Goal: Task Accomplishment & Management: Complete application form

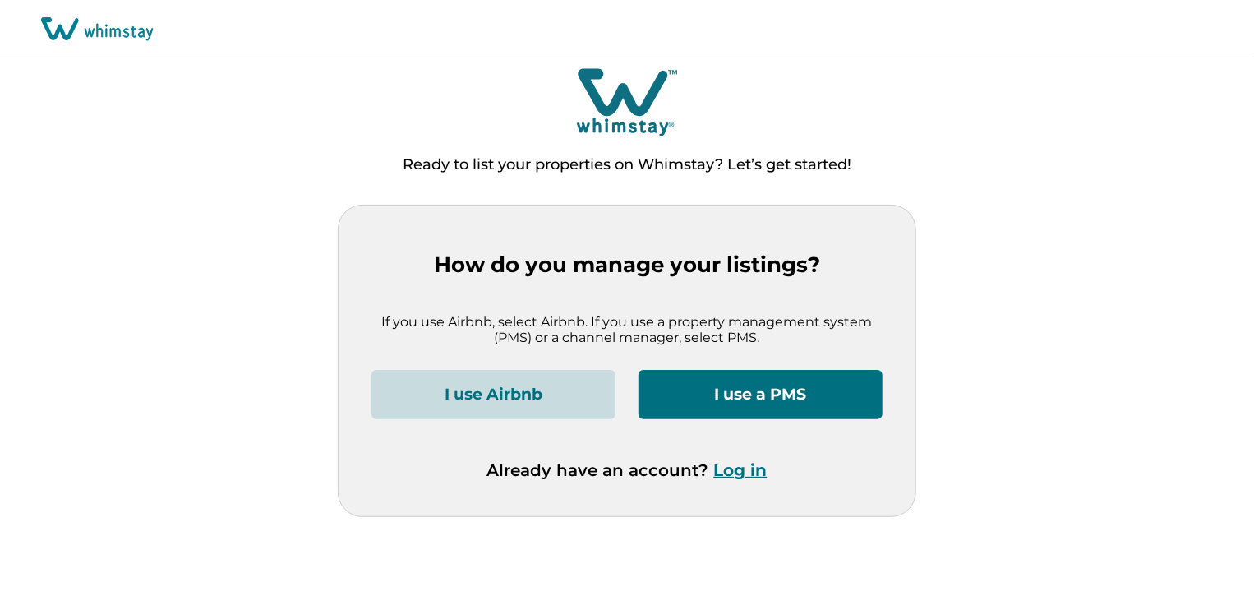
click at [743, 392] on button "I use a PMS" at bounding box center [760, 394] width 244 height 49
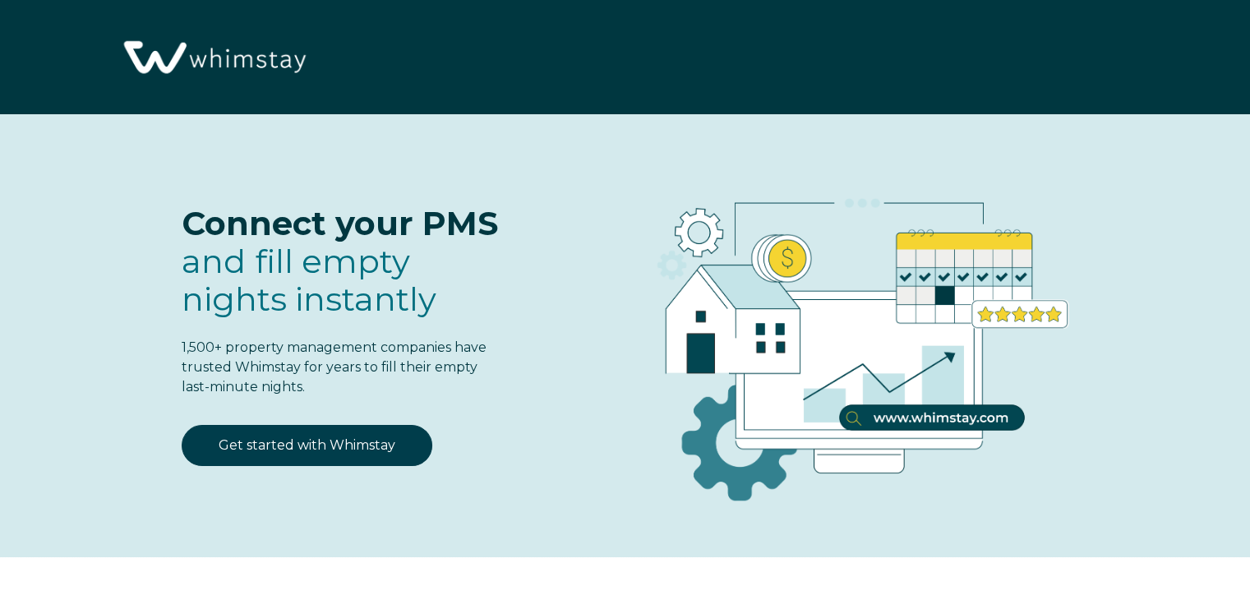
select select "NG"
select select "Standard"
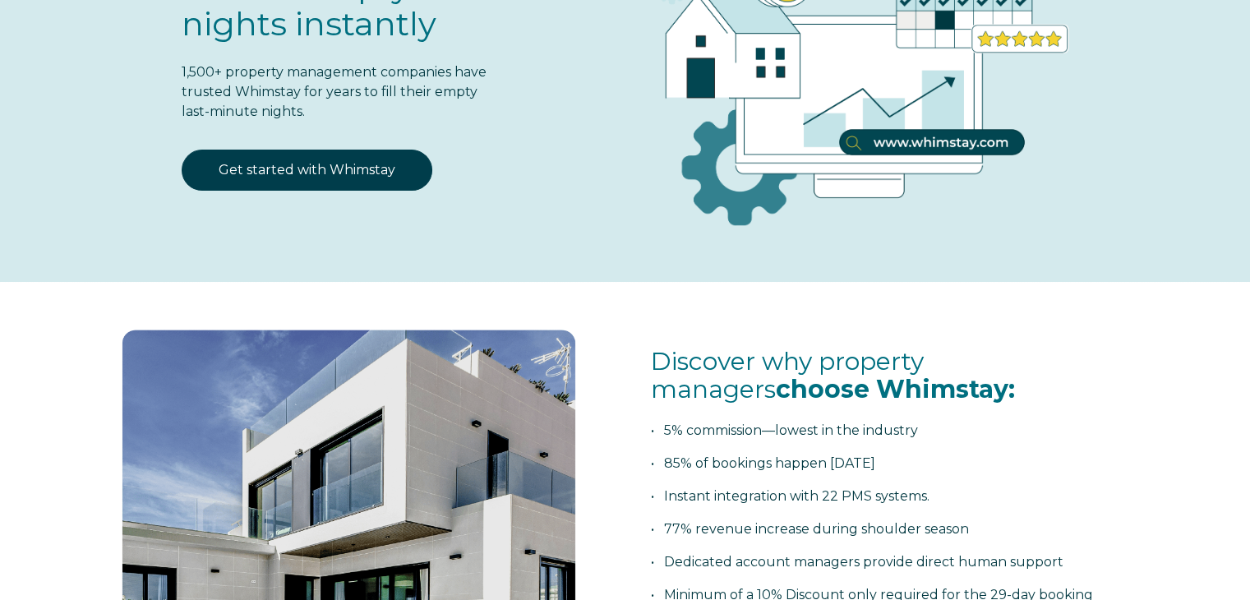
scroll to position [164, 0]
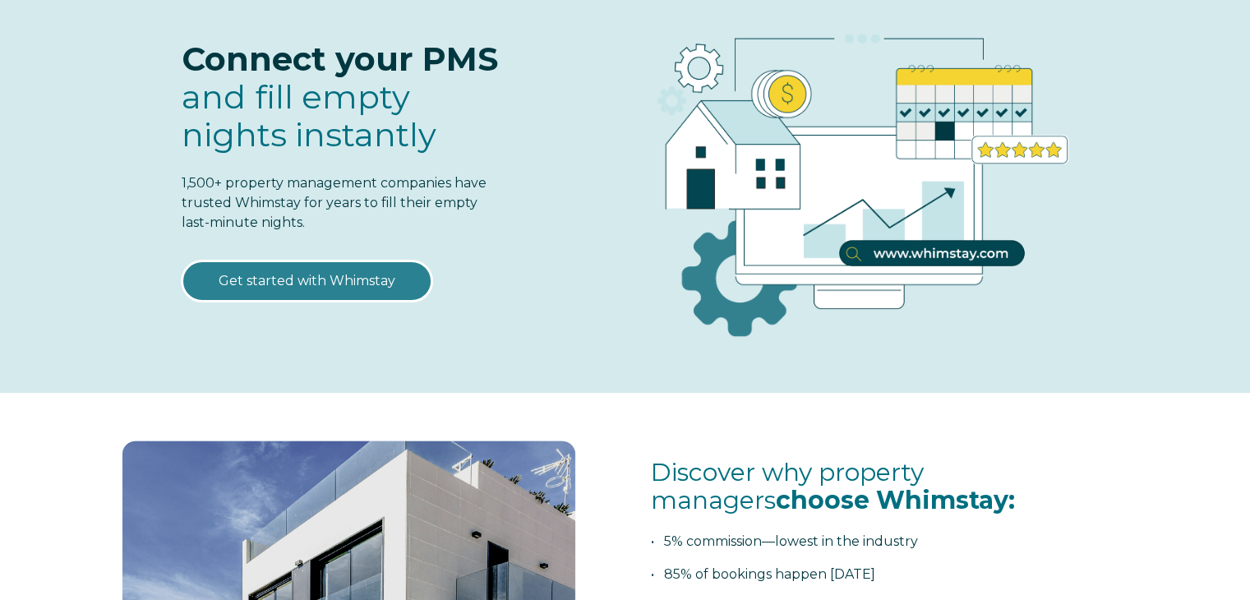
click at [304, 280] on link "Get started with Whimstay" at bounding box center [307, 280] width 251 height 41
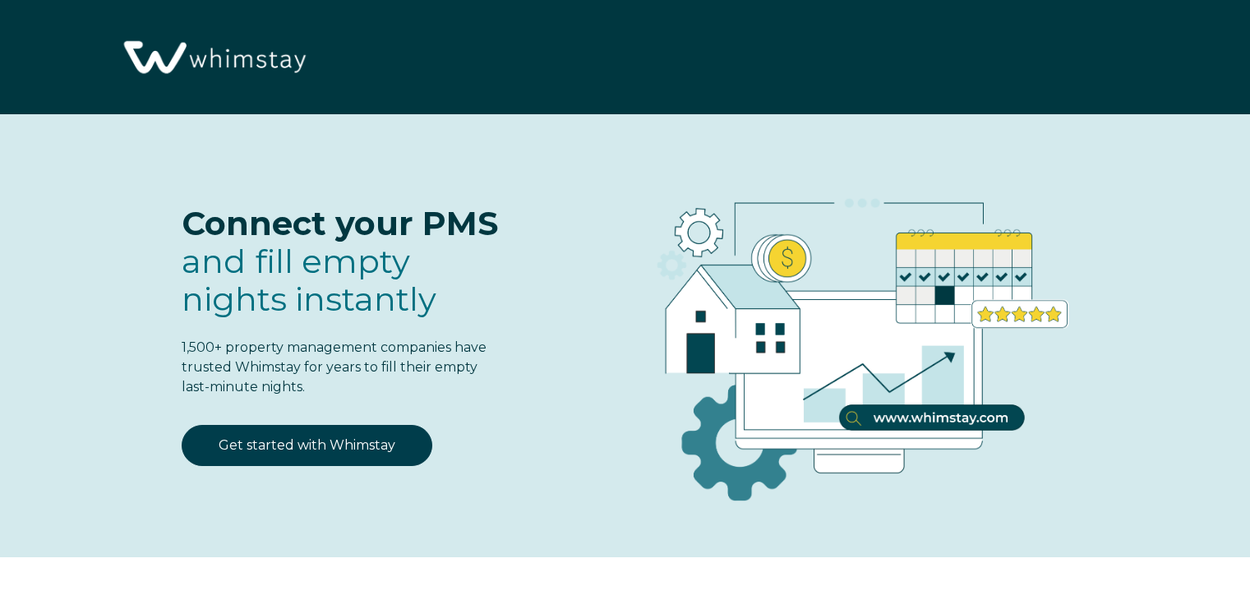
select select "NG"
select select "Standard"
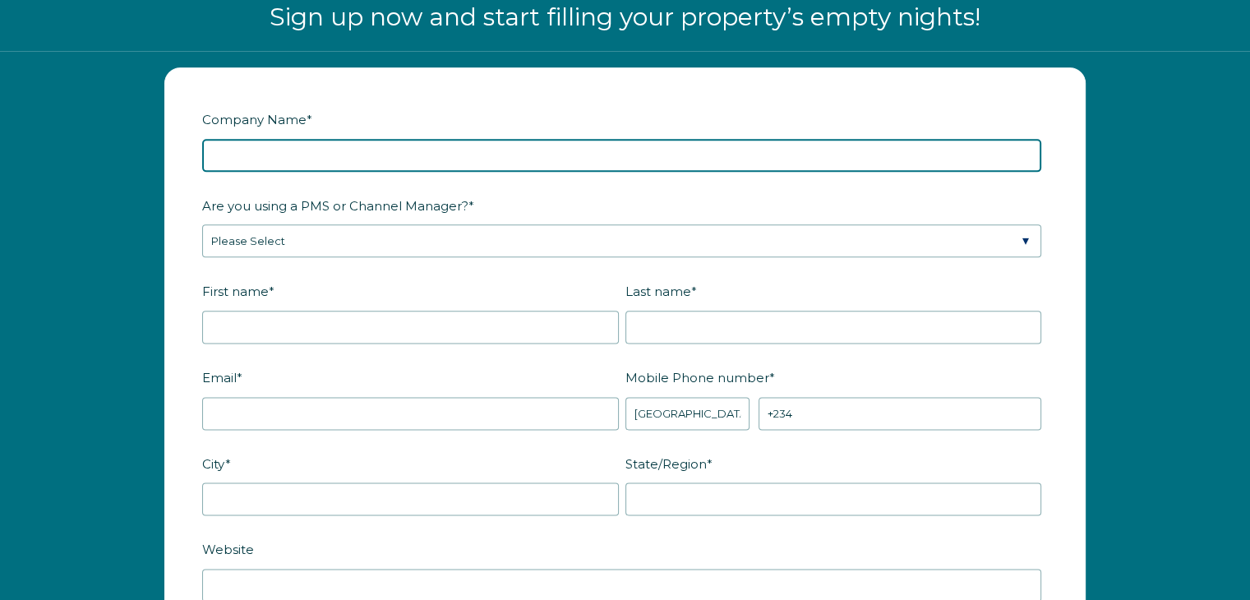
click at [497, 155] on input "Company Name *" at bounding box center [621, 155] width 839 height 33
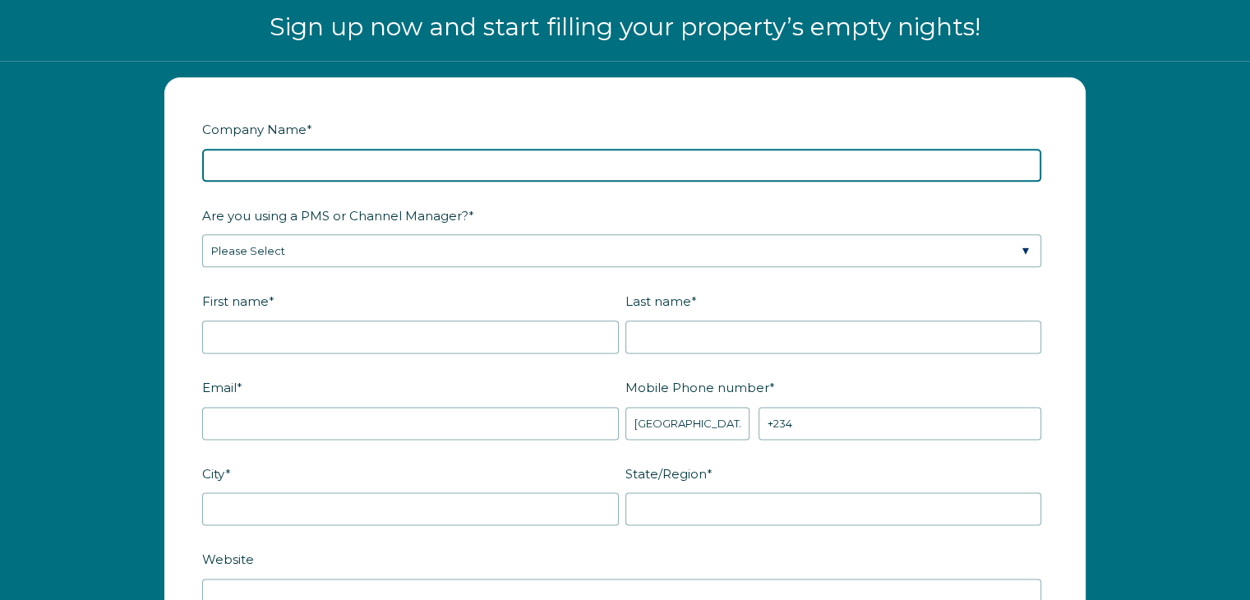
click at [308, 162] on input "Company Name *" at bounding box center [621, 165] width 839 height 33
type input "Confidante Property Management"
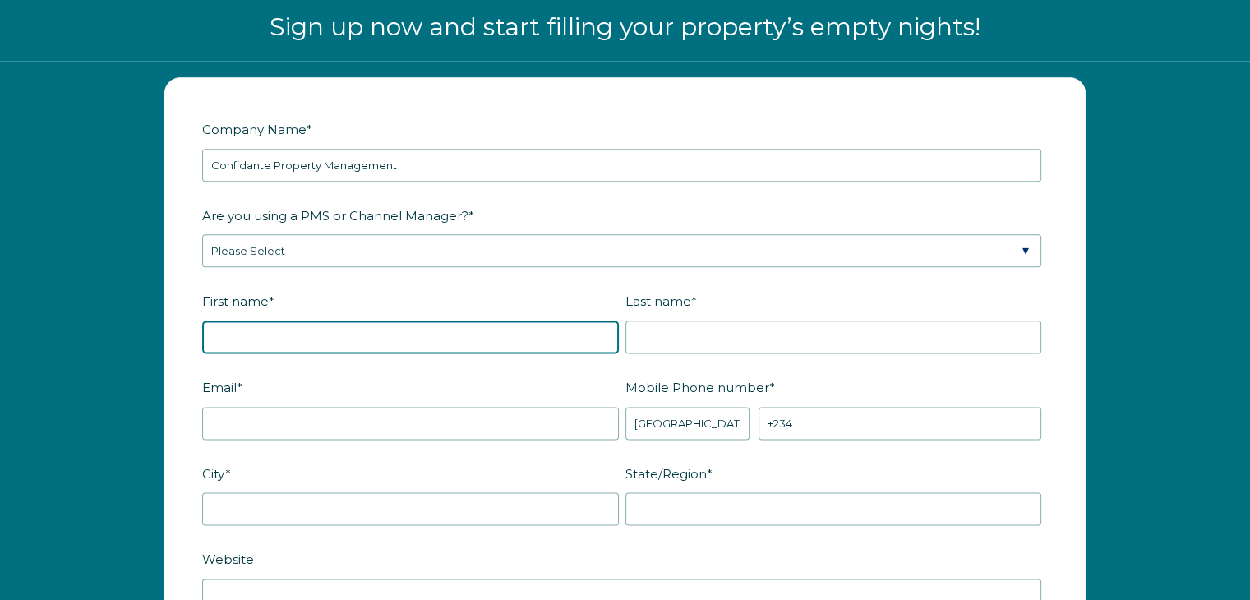
type input "[PERSON_NAME]"
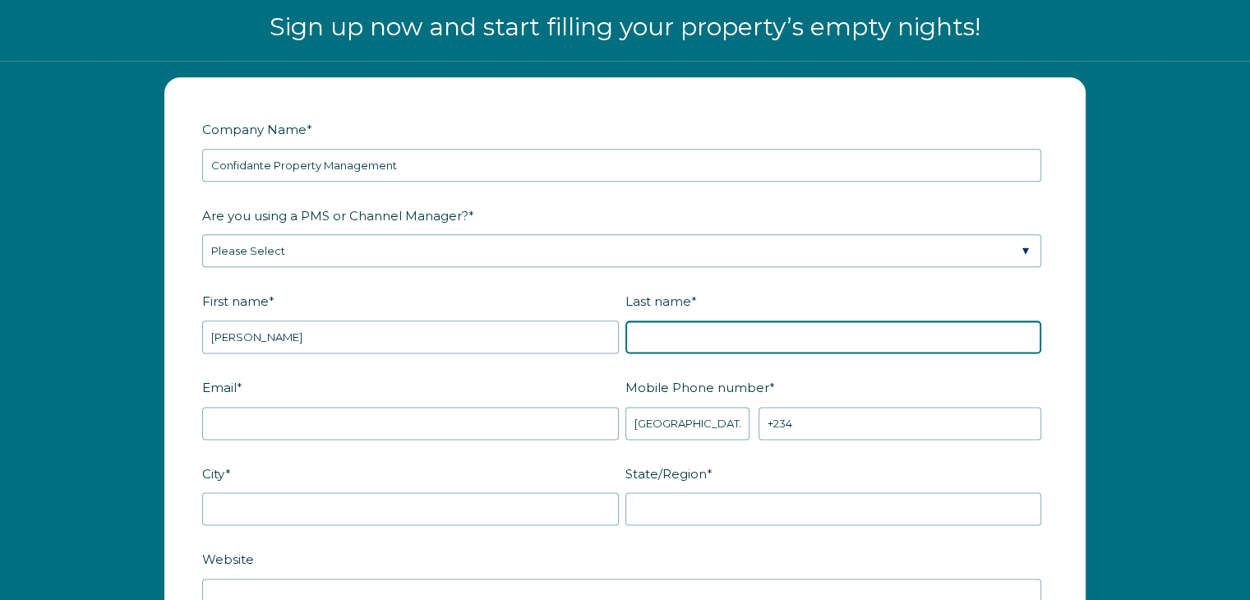
type input "[PERSON_NAME]"
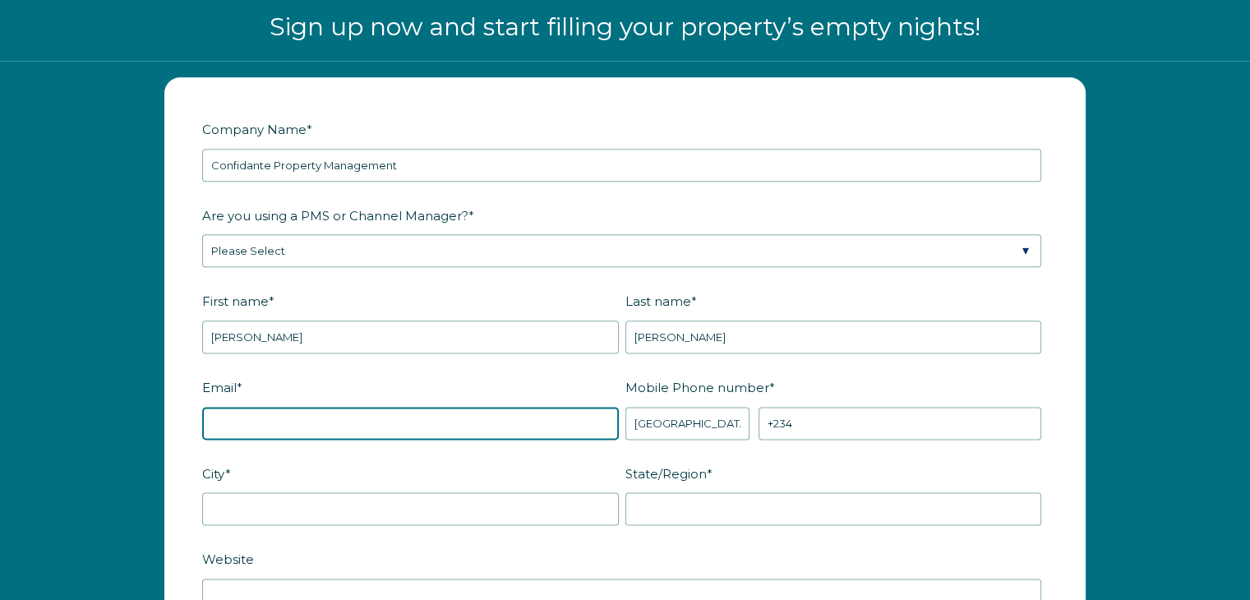
type input "[EMAIL_ADDRESS][DOMAIN_NAME]"
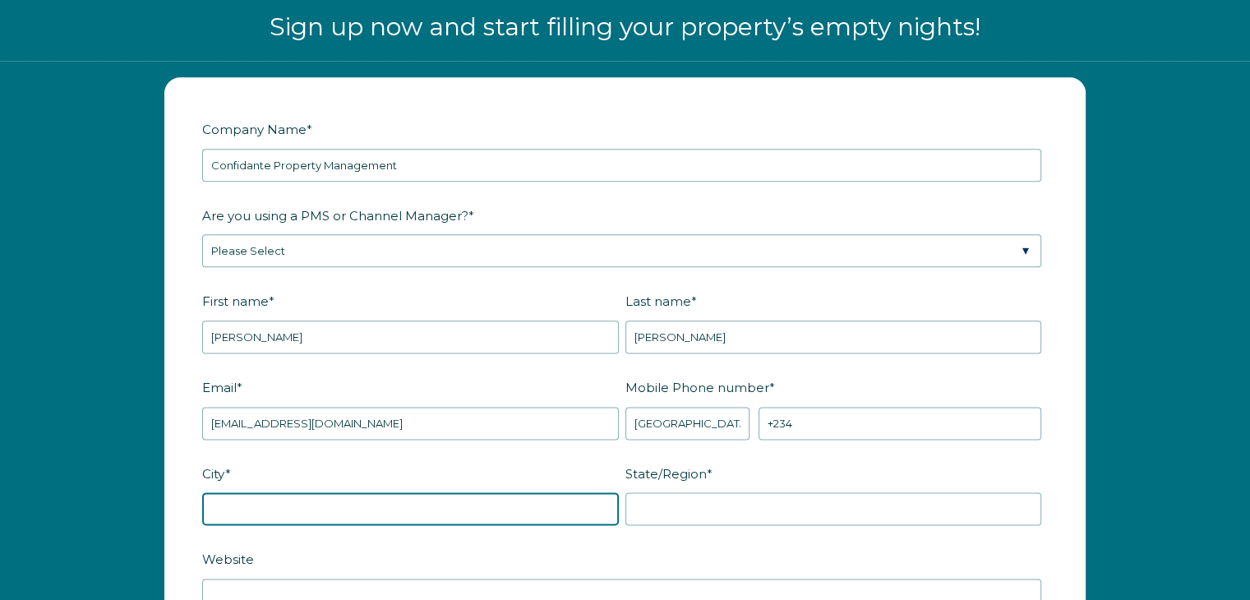
type input "[GEOGRAPHIC_DATA][PERSON_NAME]"
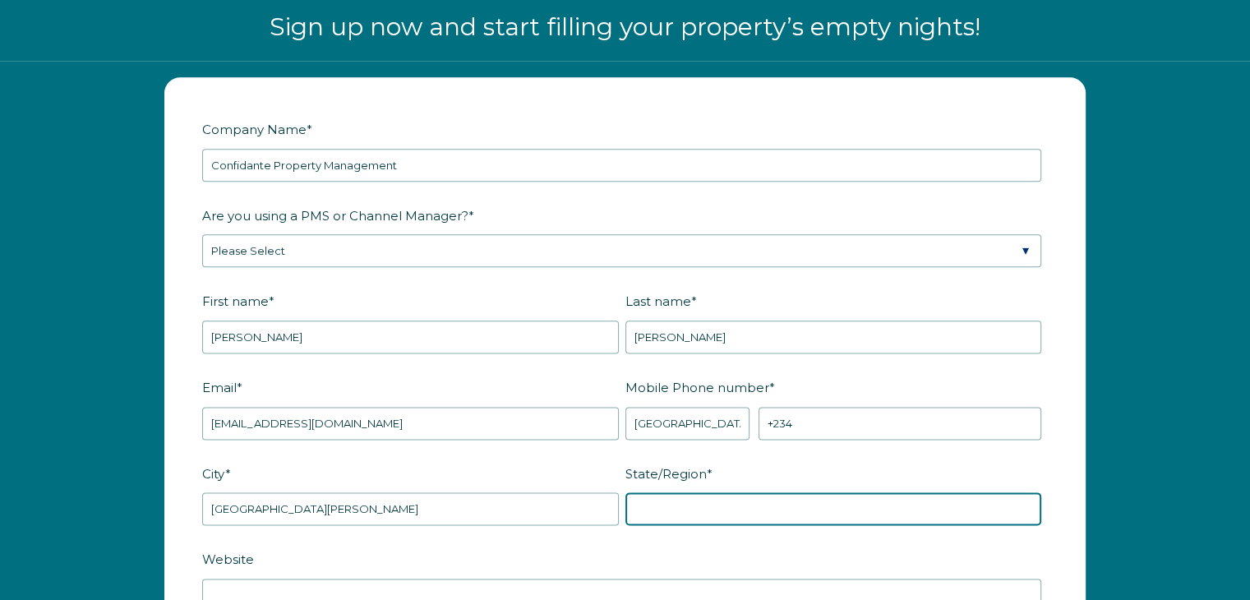
type input "FL"
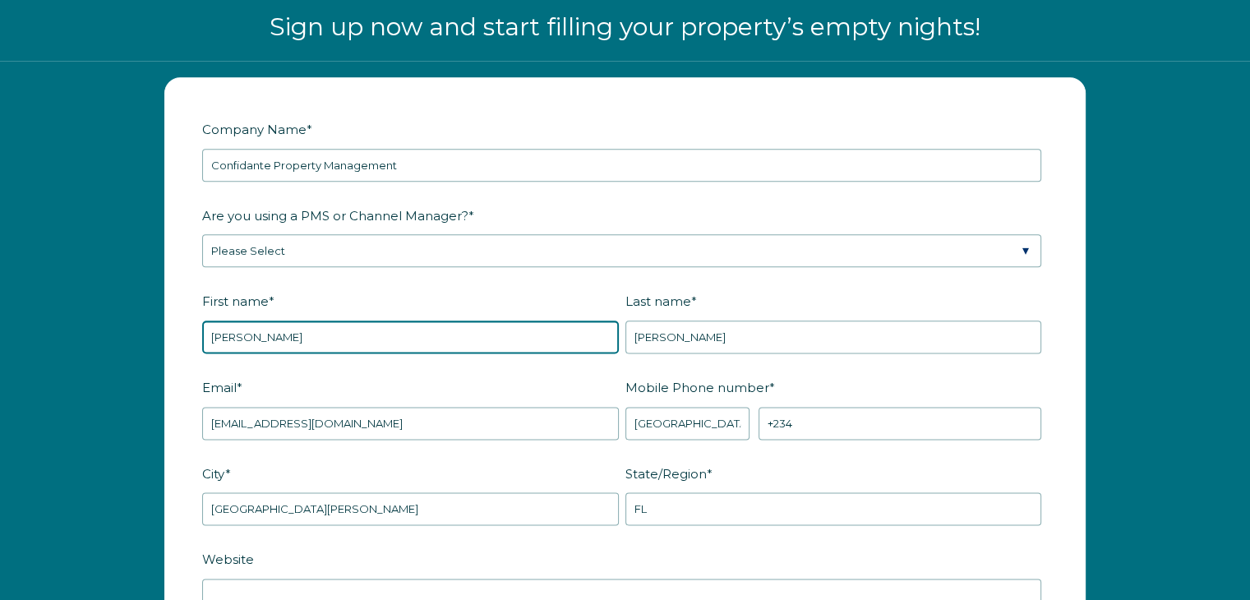
click at [238, 333] on input "[PERSON_NAME]" at bounding box center [410, 336] width 417 height 33
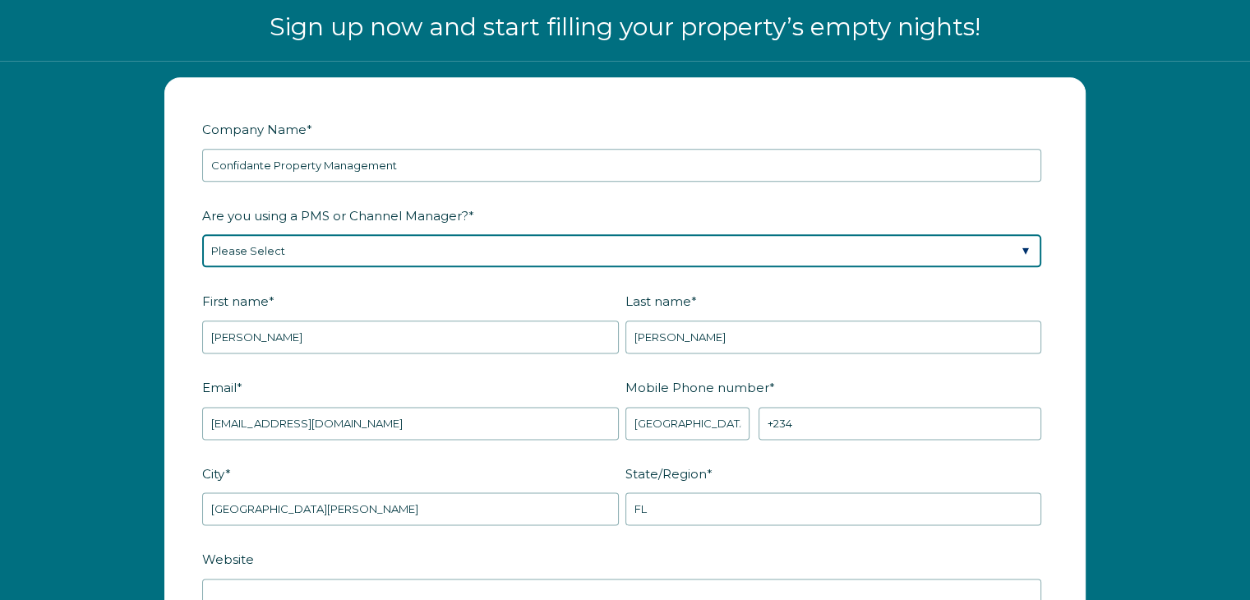
click at [214, 250] on select "Please Select Barefoot BookingPal Boost Brightside CiiRUS Escapia Guesty Hostaw…" at bounding box center [621, 250] width 839 height 33
select select "Hostaway"
click at [202, 234] on select "Please Select Barefoot BookingPal Boost Brightside CiiRUS Escapia Guesty Hostaw…" at bounding box center [621, 250] width 839 height 33
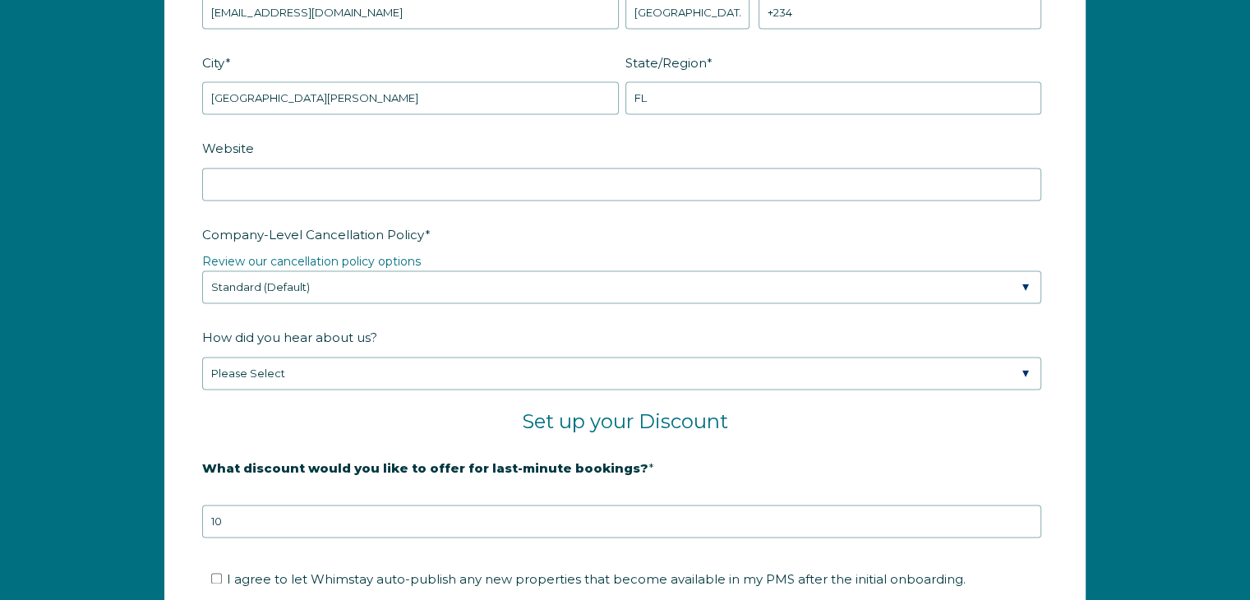
scroll to position [2268, 0]
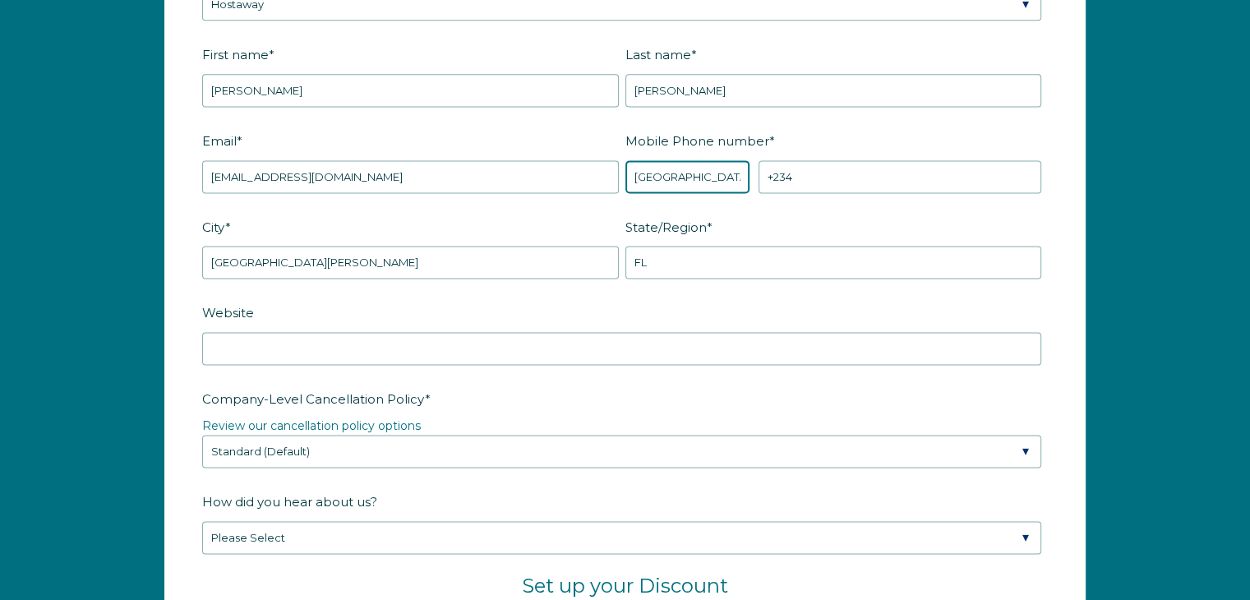
click at [667, 173] on select "* [GEOGRAPHIC_DATA] (‫[GEOGRAPHIC_DATA]‬‎) [GEOGRAPHIC_DATA] ([GEOGRAPHIC_DATA]…" at bounding box center [687, 176] width 125 height 33
select select "US"
click at [625, 160] on select "* [GEOGRAPHIC_DATA] (‫[GEOGRAPHIC_DATA]‬‎) [GEOGRAPHIC_DATA] ([GEOGRAPHIC_DATA]…" at bounding box center [687, 176] width 125 height 33
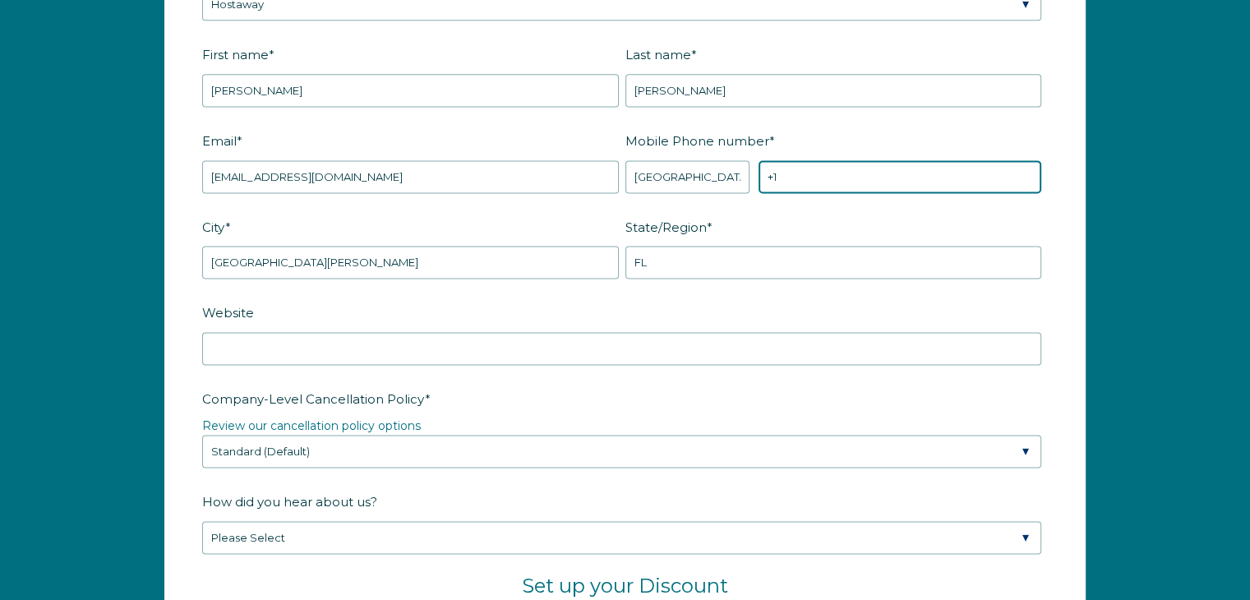
click at [795, 172] on input "+1" at bounding box center [899, 176] width 283 height 33
type input "[PHONE_NUMBER]"
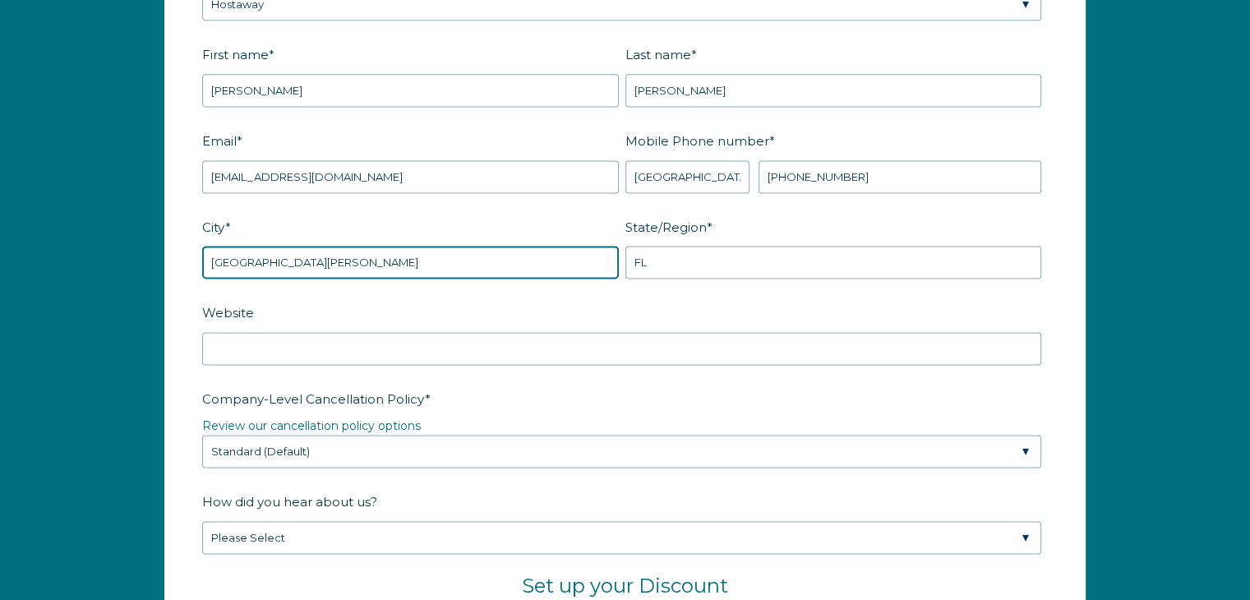
drag, startPoint x: 289, startPoint y: 260, endPoint x: 195, endPoint y: 264, distance: 94.6
click at [195, 264] on form "Company Name * Confidante Property Management Are you using a PMS or Channel Ma…" at bounding box center [624, 440] width 919 height 1216
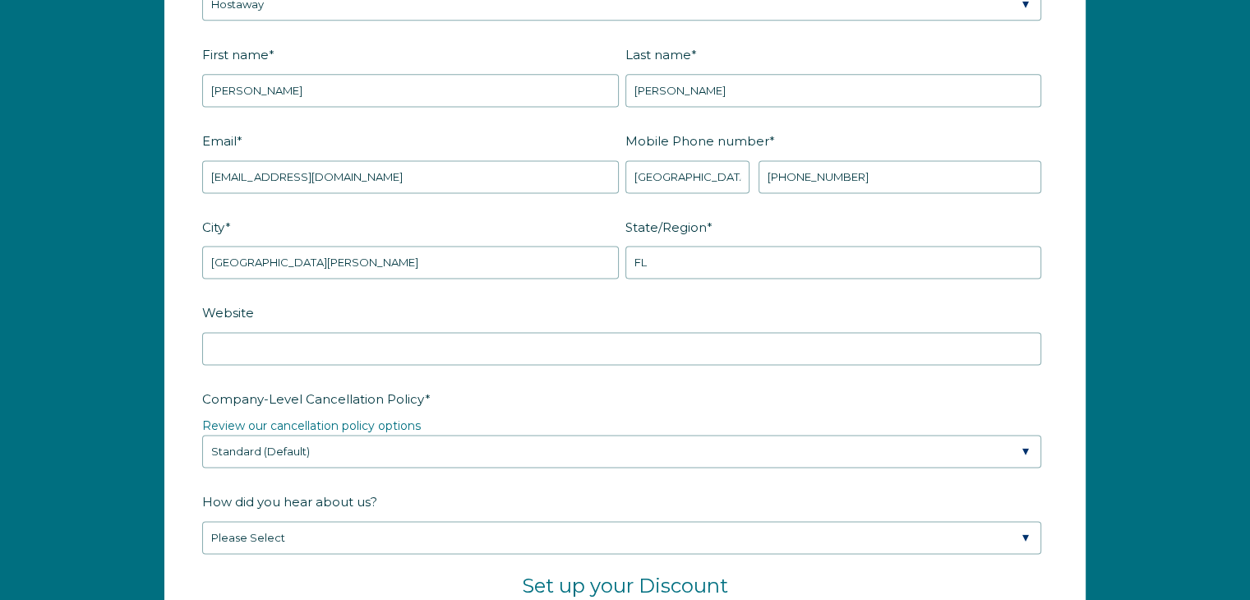
click at [195, 264] on form "Company Name * Confidante Property Management Are you using a PMS or Channel Ma…" at bounding box center [624, 440] width 919 height 1216
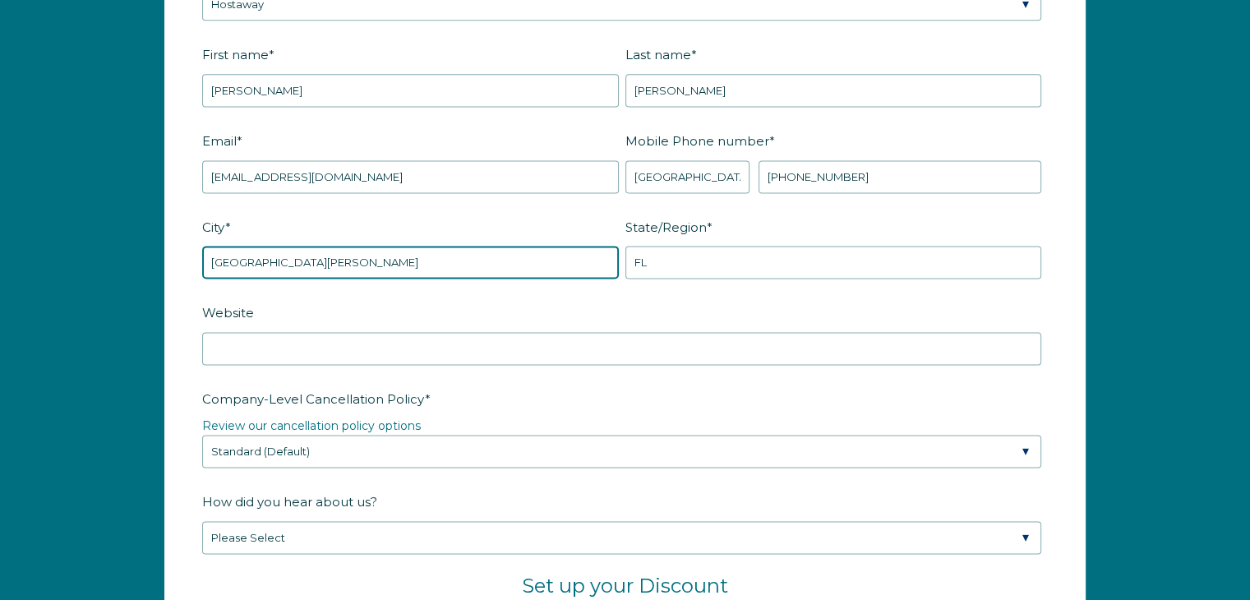
drag, startPoint x: 279, startPoint y: 260, endPoint x: 171, endPoint y: 280, distance: 110.4
click at [171, 280] on form "Company Name * Confidante Property Management Are you using a PMS or Channel Ma…" at bounding box center [624, 440] width 919 height 1216
type input "[GEOGRAPHIC_DATA]"
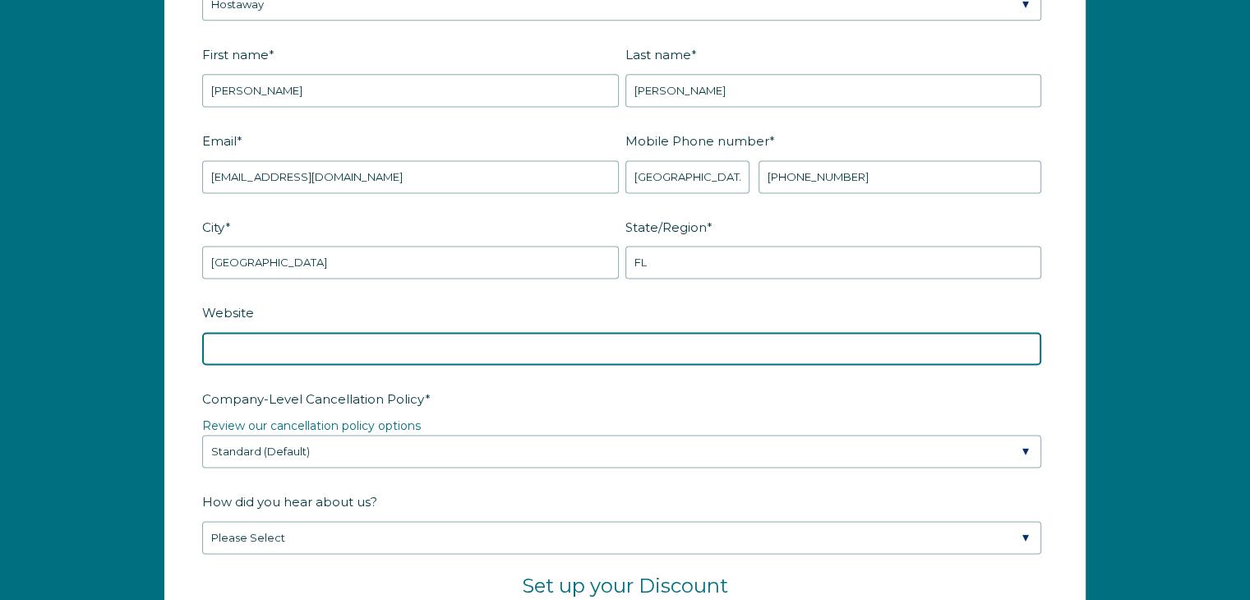
click at [304, 334] on input "Website" at bounding box center [621, 348] width 839 height 33
click at [401, 345] on input "Website" at bounding box center [621, 348] width 839 height 33
paste input "[DOMAIN_NAME]"
type input "[DOMAIN_NAME]"
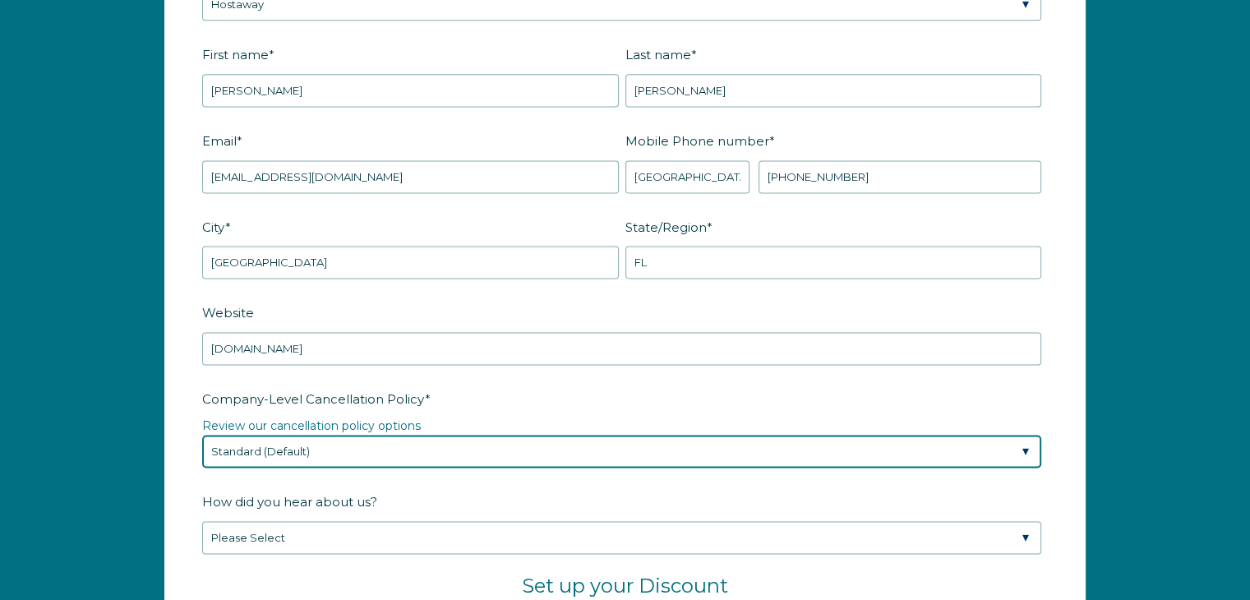
click at [976, 443] on select "Please Select Partial Standard (Default) Moderate Strict" at bounding box center [621, 451] width 839 height 33
click at [202, 435] on select "Please Select Partial Standard (Default) Moderate Strict" at bounding box center [621, 451] width 839 height 33
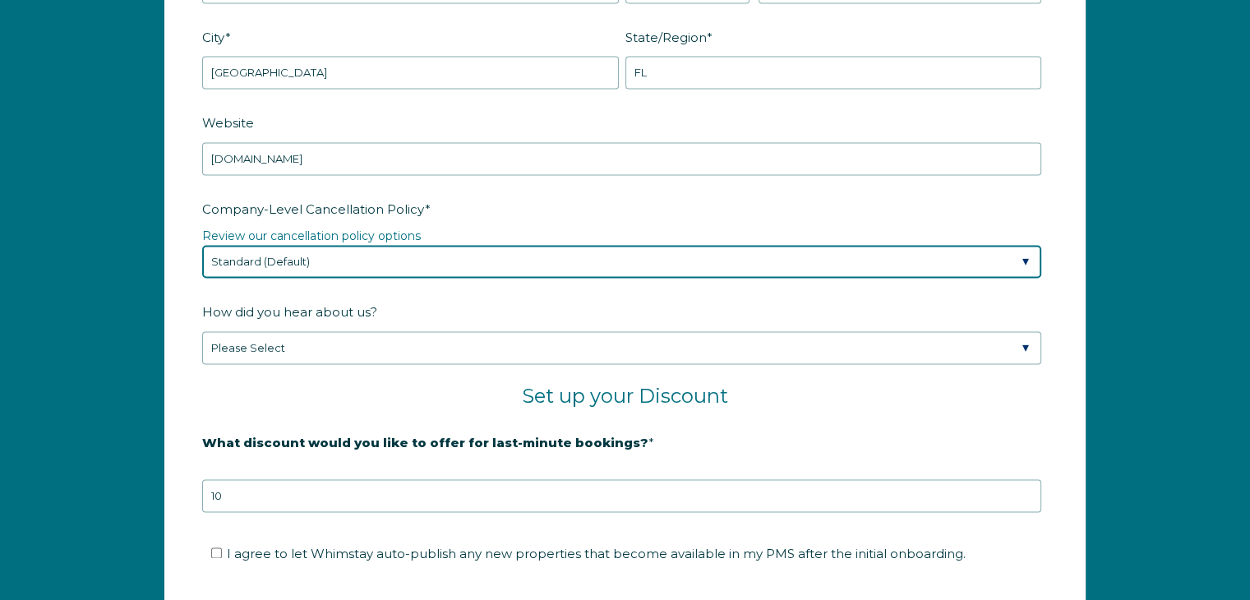
scroll to position [2458, 0]
drag, startPoint x: 778, startPoint y: 262, endPoint x: 756, endPoint y: 265, distance: 22.4
click at [778, 262] on select "Please Select Partial Standard (Default) Moderate Strict" at bounding box center [621, 260] width 839 height 33
click at [532, 260] on select "Please Select Partial Standard (Default) Moderate Strict" at bounding box center [621, 260] width 839 height 33
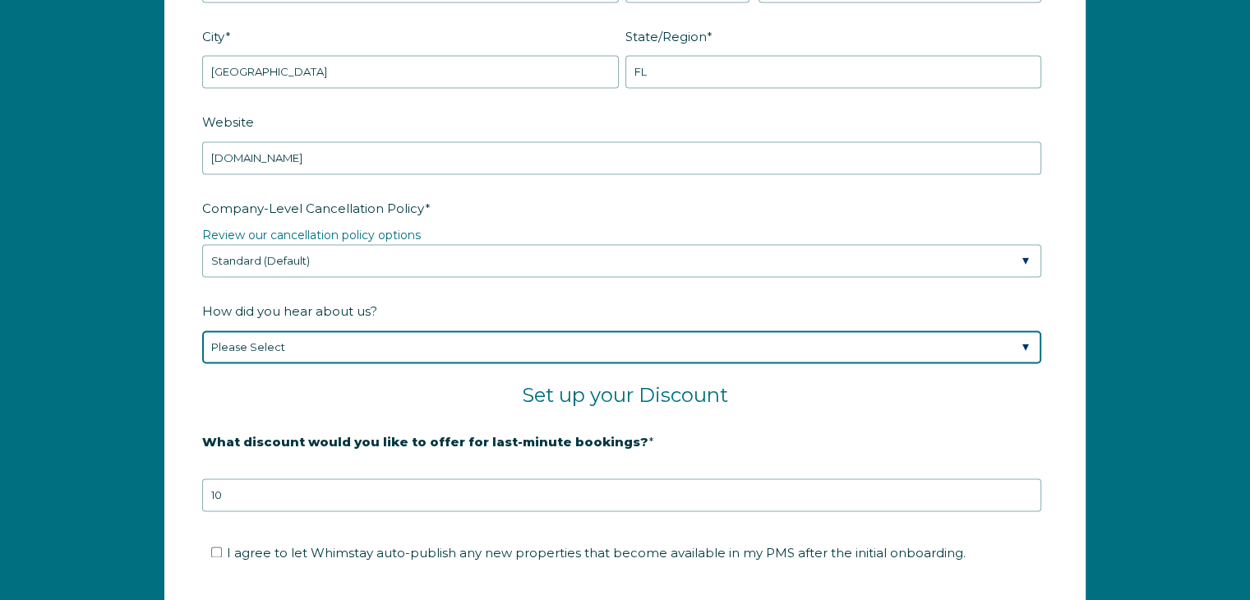
click at [446, 343] on select "Please Select Found Whimstay through a Google search Spoke to a Whimstay salesp…" at bounding box center [621, 346] width 839 height 33
click at [202, 330] on select "Please Select Found Whimstay through a Google search Spoke to a Whimstay salesp…" at bounding box center [621, 346] width 839 height 33
click at [983, 346] on select "Please Select Found Whimstay through a Google search Spoke to a Whimstay salesp…" at bounding box center [621, 346] width 839 height 33
select select "Other"
click at [202, 330] on select "Please Select Found Whimstay through a Google search Spoke to a Whimstay salesp…" at bounding box center [621, 346] width 839 height 33
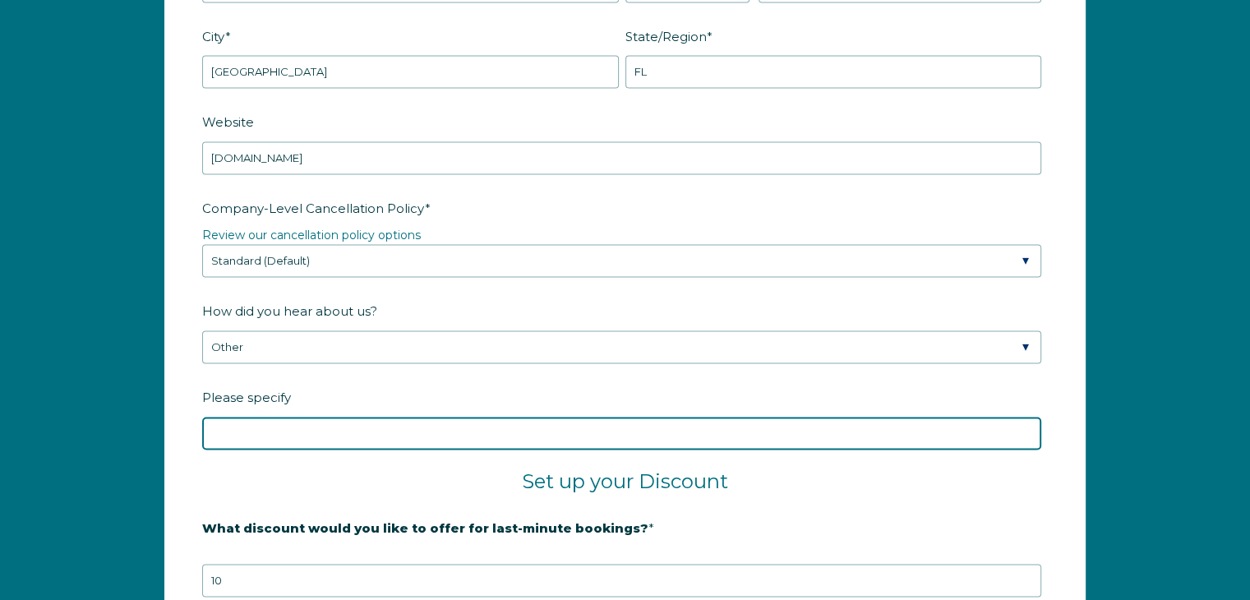
click at [300, 428] on input "Please specify" at bounding box center [621, 433] width 839 height 33
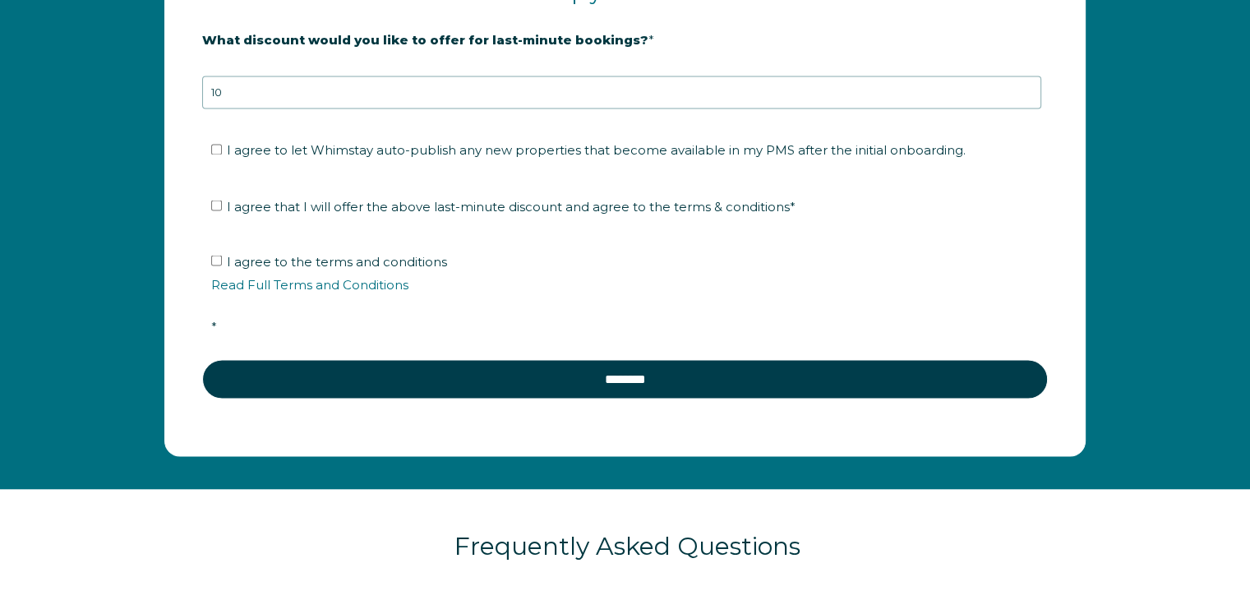
scroll to position [2948, 0]
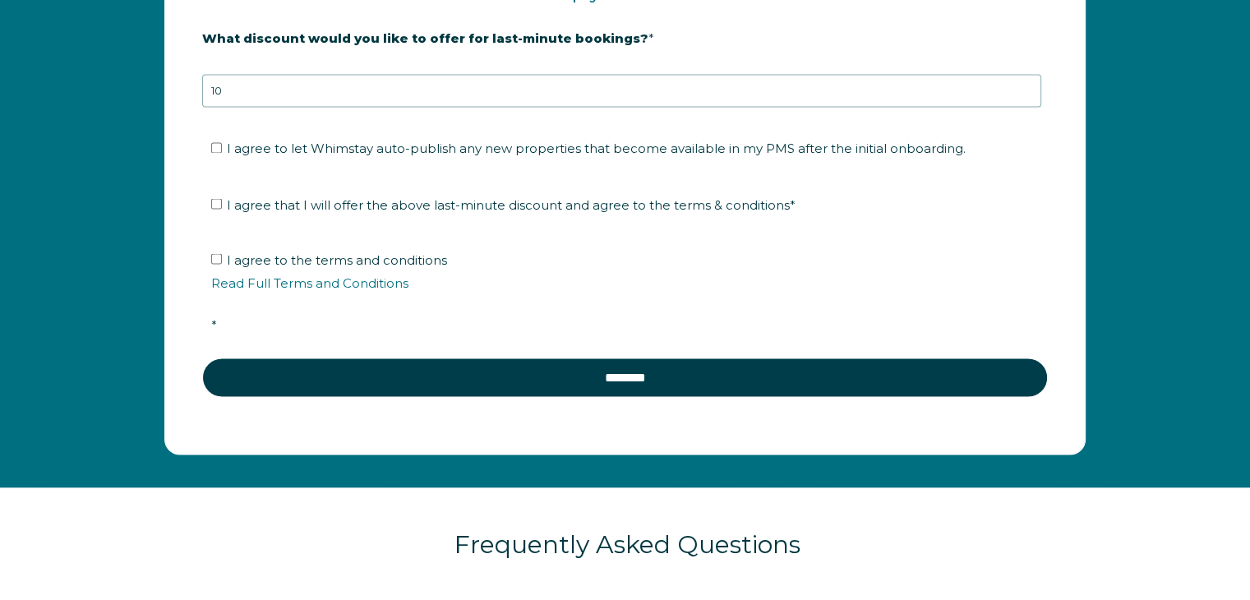
type input "Youtube video"
click at [219, 198] on input "I agree that I will offer the above last-minute discount and agree to the terms…" at bounding box center [216, 203] width 11 height 11
checkbox input "true"
click at [217, 255] on input "I agree to the terms and conditions Read Full Terms and Conditions *" at bounding box center [216, 258] width 11 height 11
checkbox input "true"
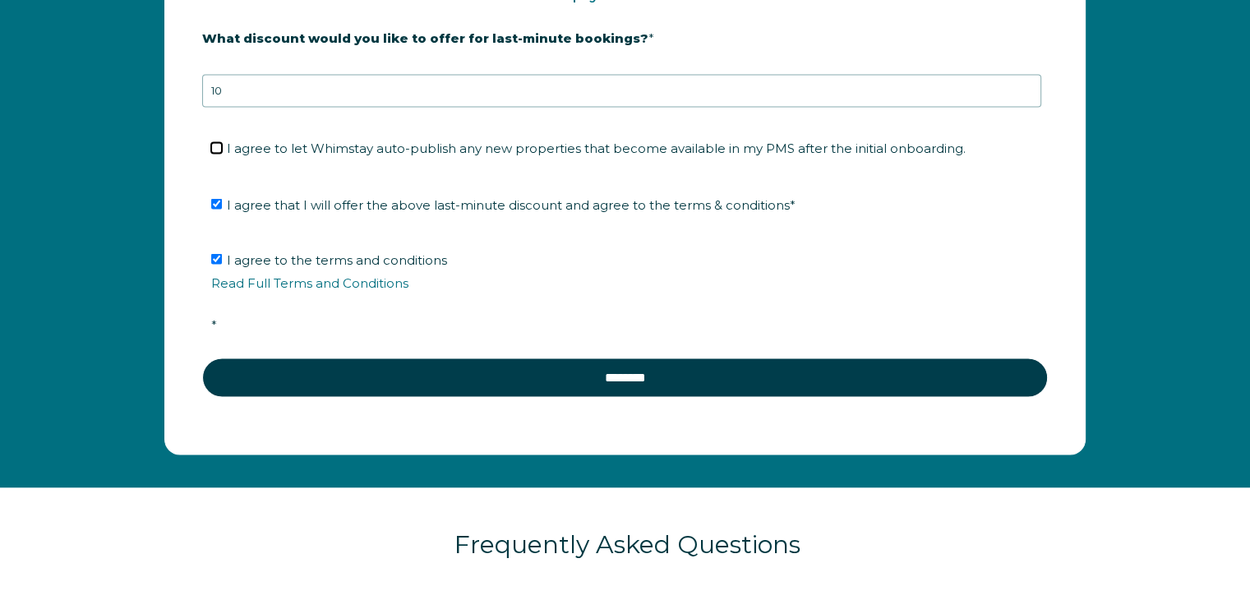
click at [212, 142] on input "I agree to let Whimstay auto-publish any new properties that become available i…" at bounding box center [216, 147] width 11 height 11
checkbox input "true"
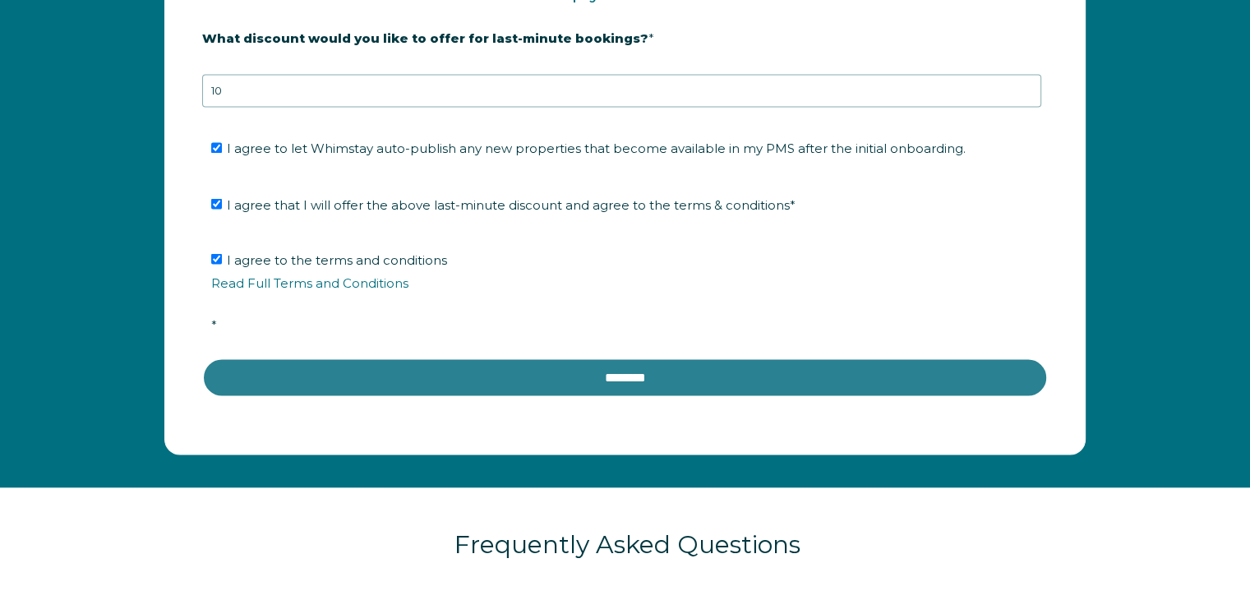
click at [534, 366] on input "********" at bounding box center [624, 376] width 845 height 39
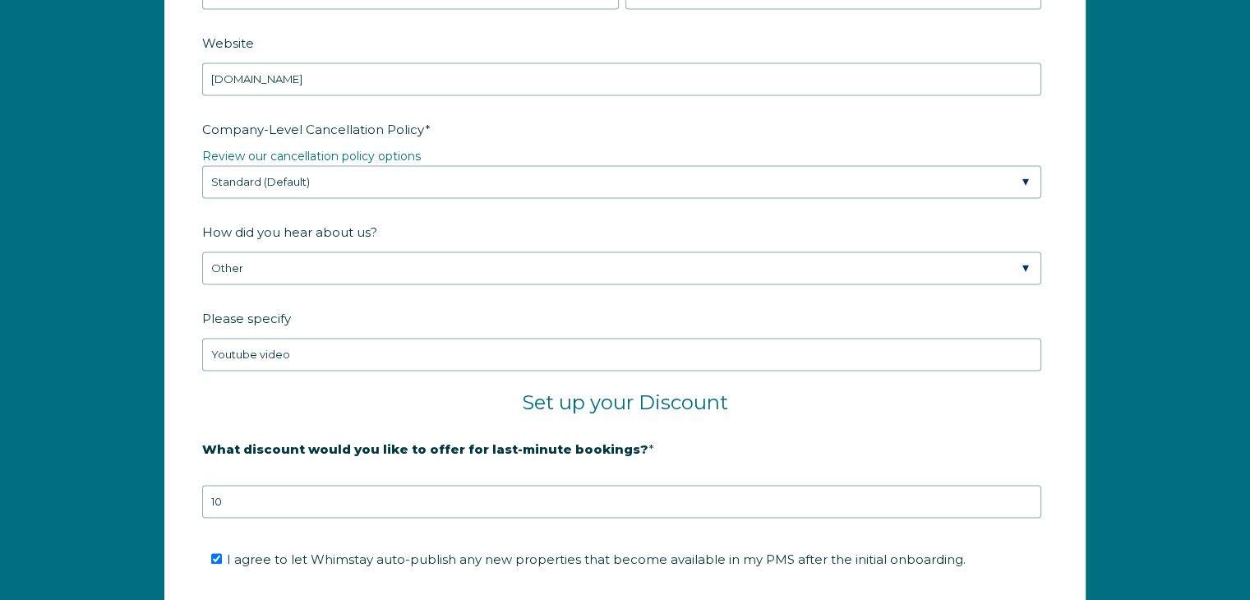
scroll to position [2208, 0]
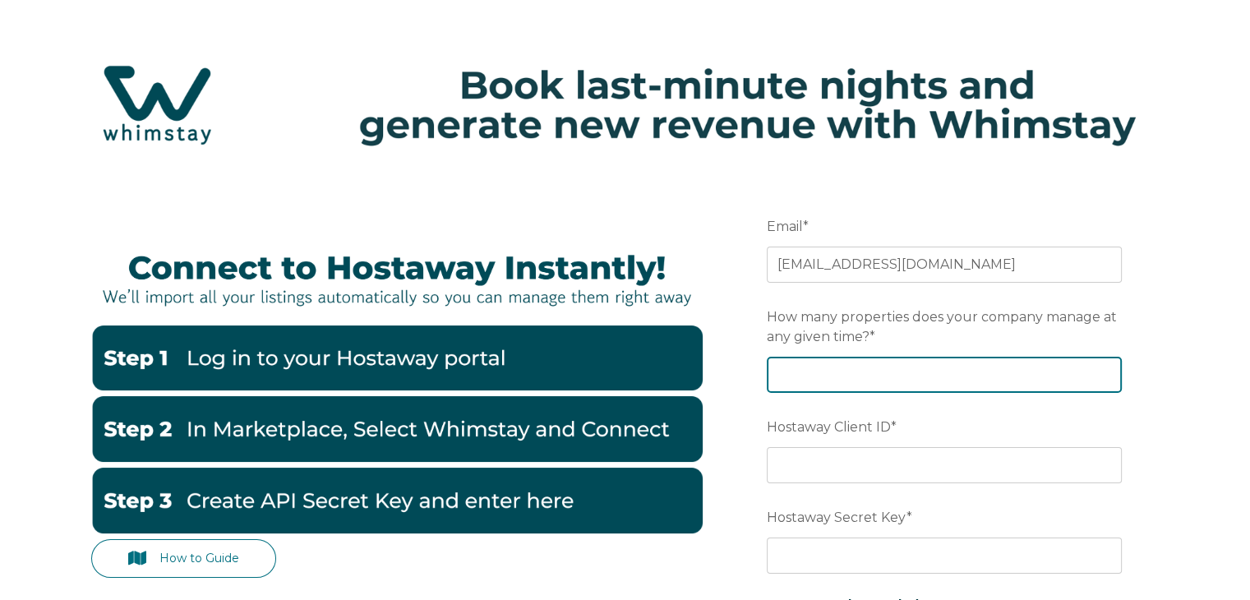
click at [833, 371] on input "How many properties does your company manage at any given time? *" at bounding box center [944, 375] width 355 height 36
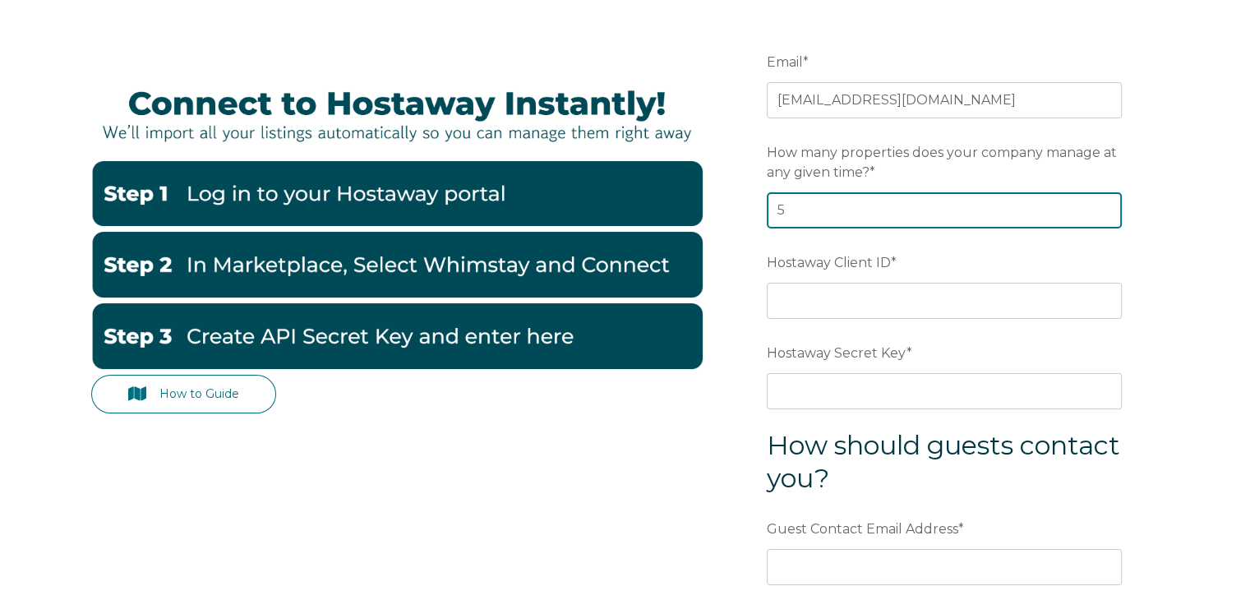
type input "5"
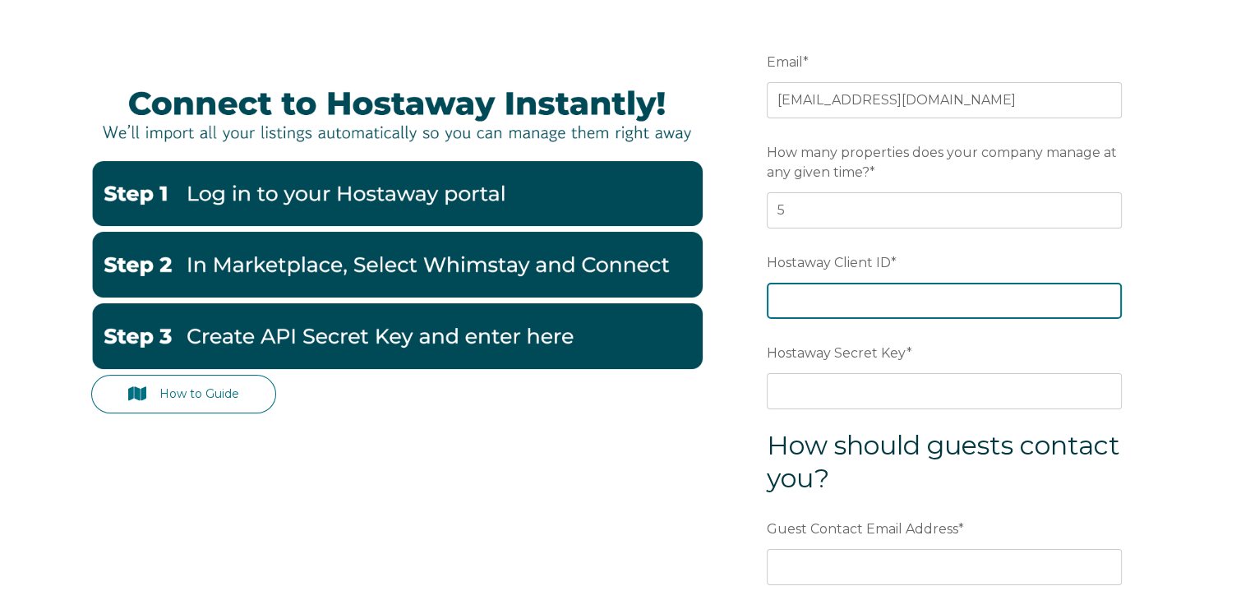
click at [838, 297] on input "Hostaway Client ID *" at bounding box center [944, 301] width 355 height 36
type input "70468"
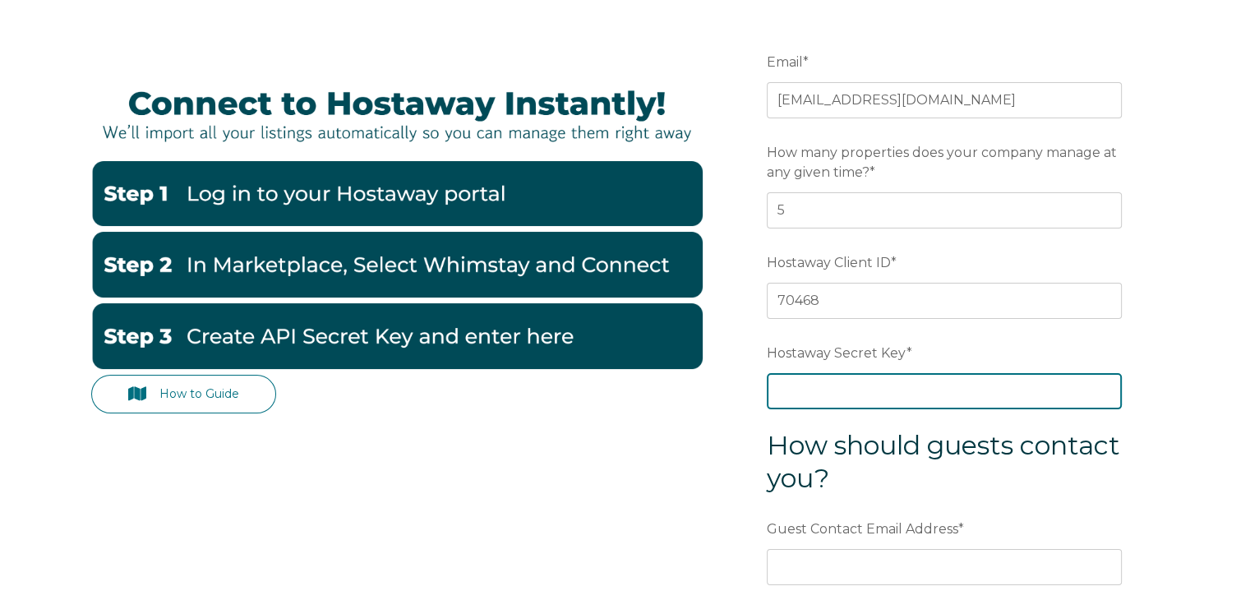
click at [835, 389] on input "Hostaway Secret Key *" at bounding box center [944, 391] width 355 height 36
paste input "99e48529a6547e855e1faa28a1be768d48c596d04e6a9e575a557d81a8c92233"
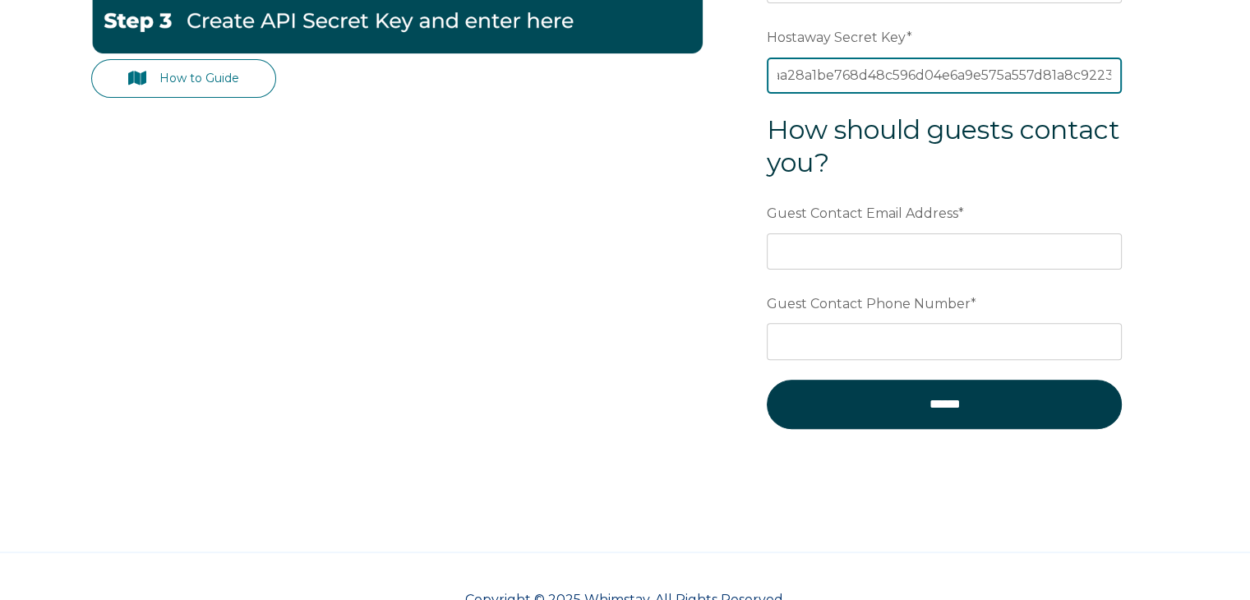
scroll to position [480, 0]
type input "99e48529a6547e855e1faa28a1be768d48c596d04e6a9e575a557d81a8c92233"
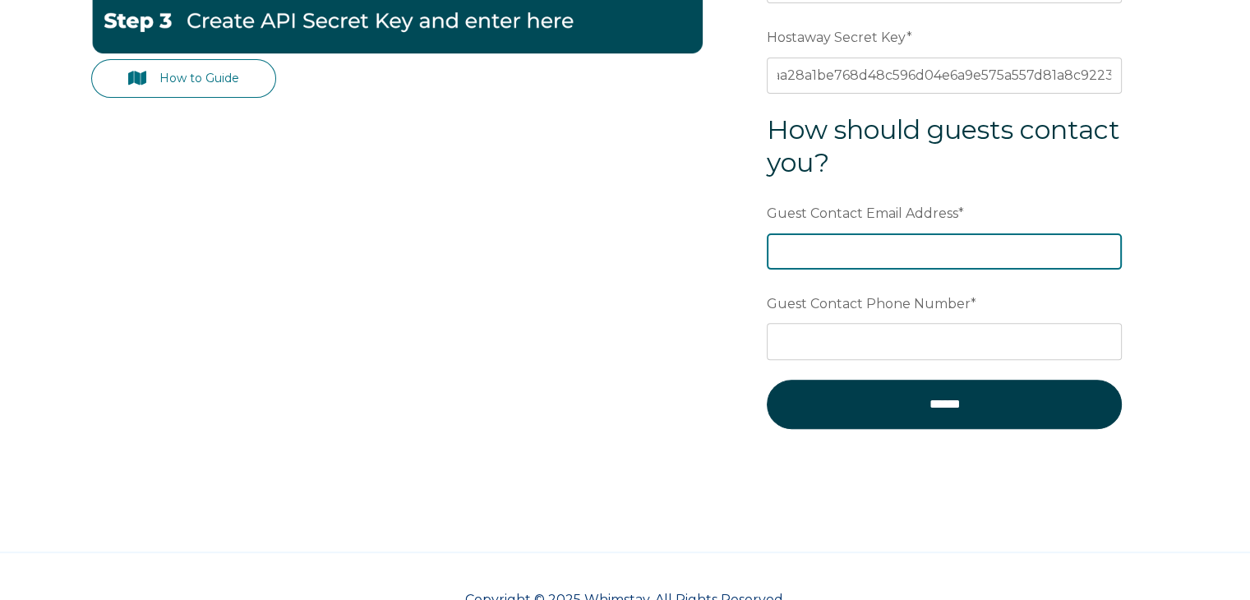
click at [868, 251] on input "Guest Contact Email Address *" at bounding box center [944, 251] width 355 height 36
type input "admin@confidantepm.com"
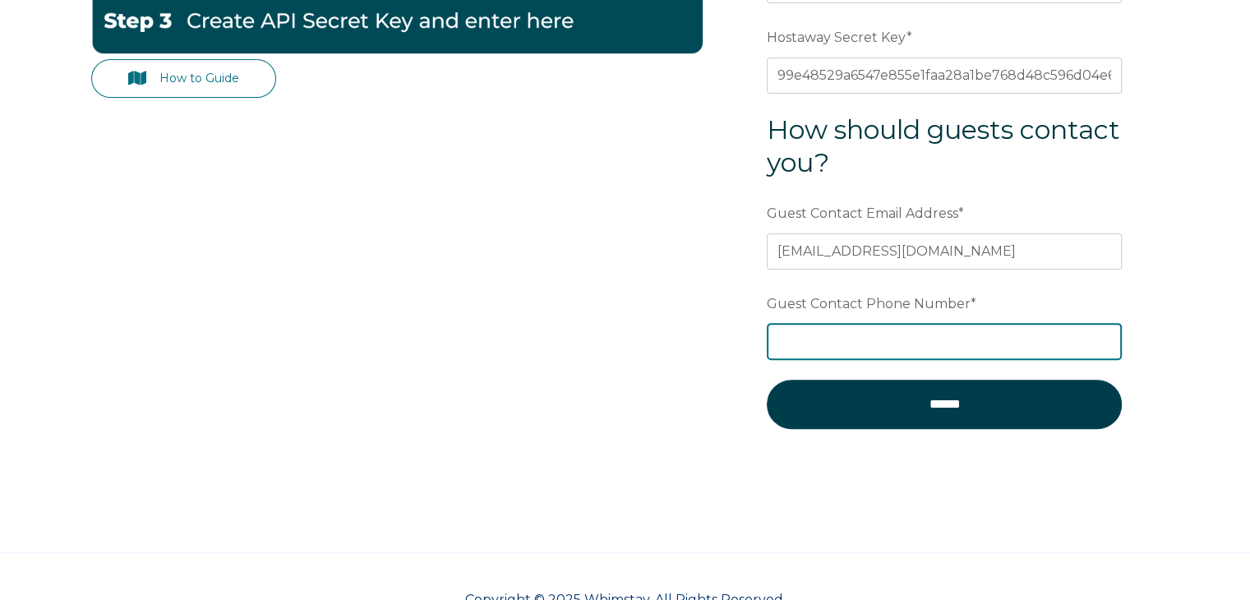
click at [878, 326] on input "Guest Contact Phone Number *" at bounding box center [944, 341] width 355 height 36
type input "(305) 564-2806"
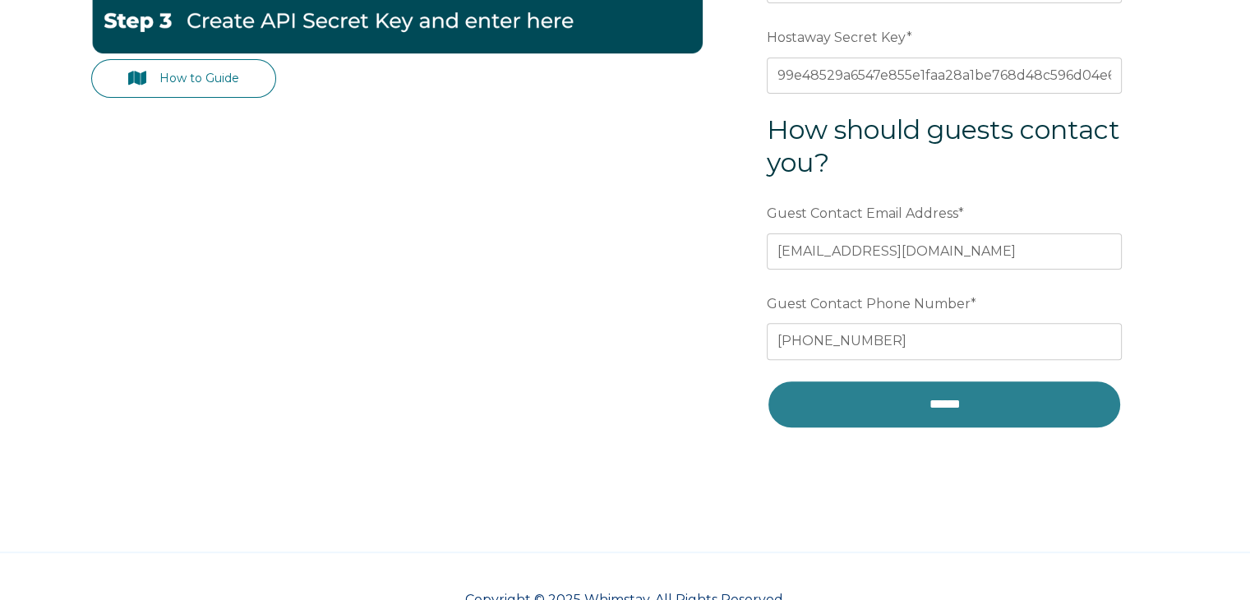
click at [910, 395] on input "******" at bounding box center [944, 404] width 355 height 49
